Goal: Browse casually: Explore the website without a specific task or goal

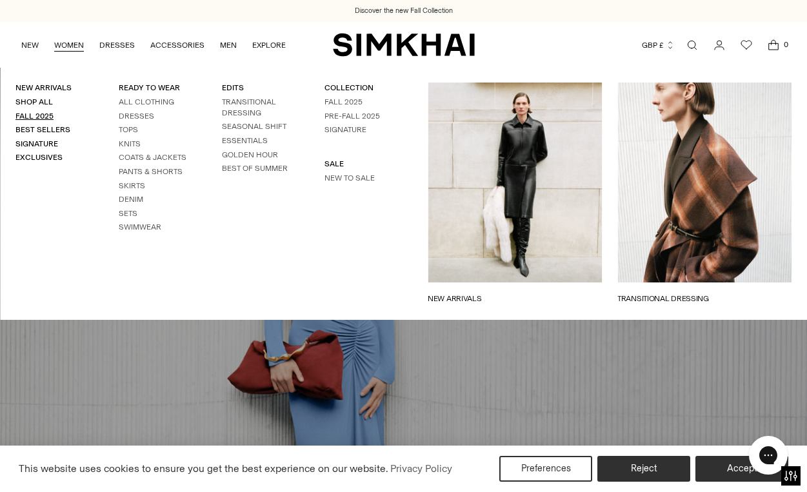
click at [47, 116] on link "Fall 2025" at bounding box center [34, 116] width 38 height 9
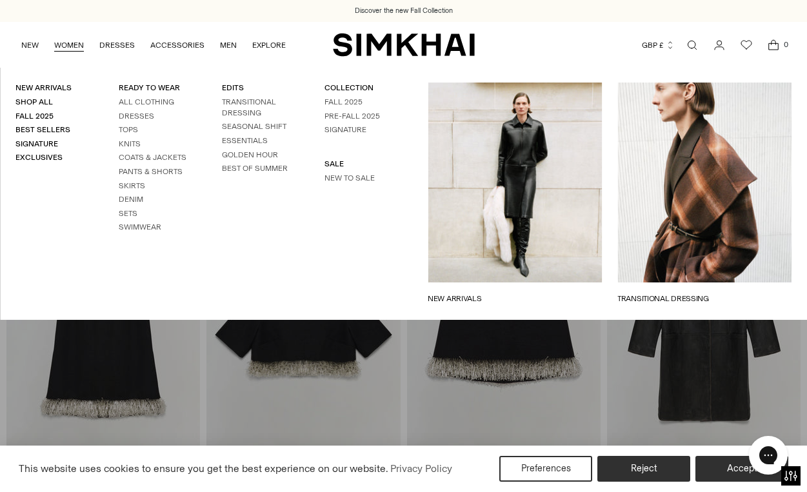
click at [485, 293] on link "NEW ARRIVALS" at bounding box center [515, 299] width 174 height 12
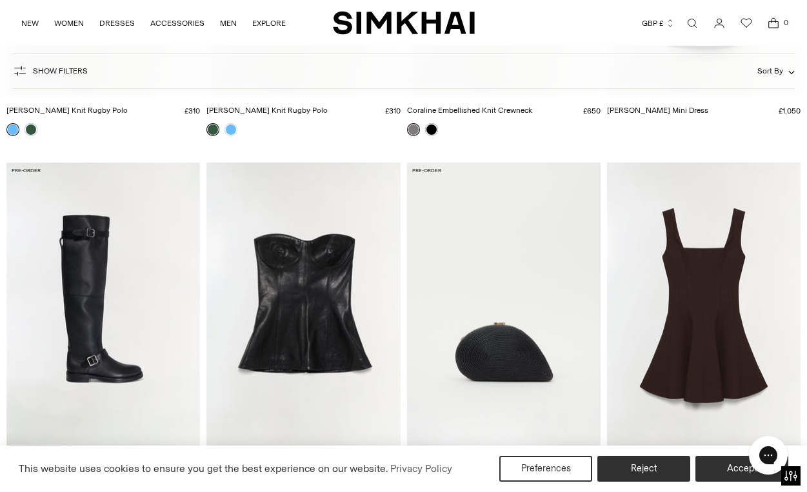
scroll to position [348, 0]
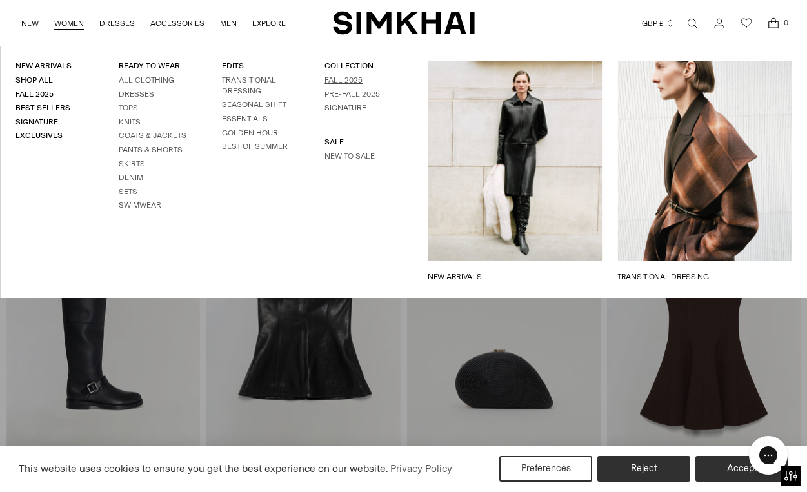
click at [335, 78] on link "Fall 2025" at bounding box center [344, 80] width 38 height 9
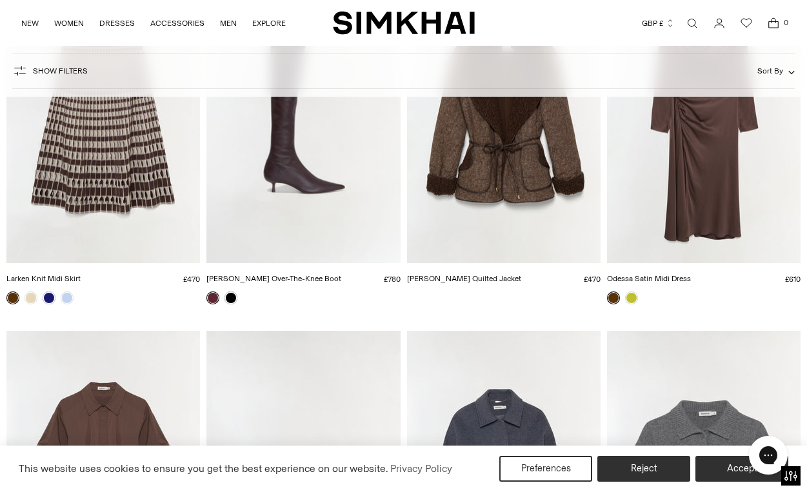
scroll to position [2398, 0]
